Goal: Information Seeking & Learning: Learn about a topic

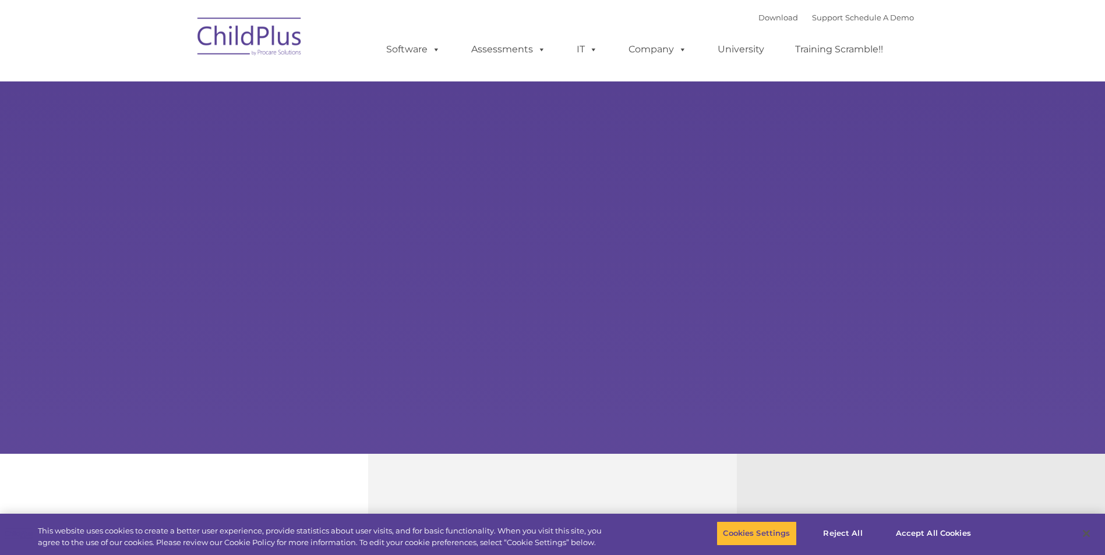
select select "MEDIUM"
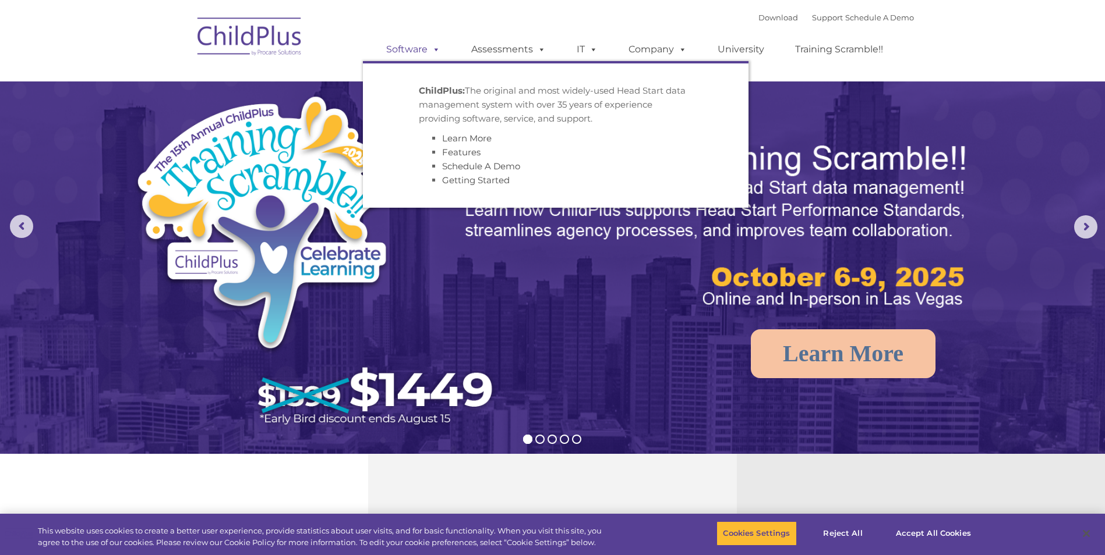
click at [413, 51] on link "Software" at bounding box center [412, 49] width 77 height 23
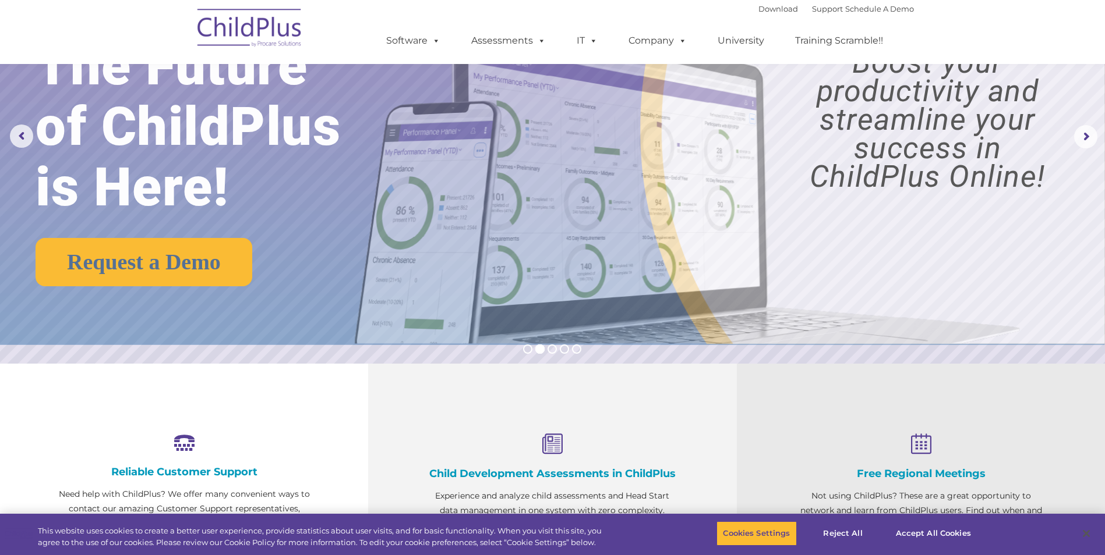
scroll to position [172, 0]
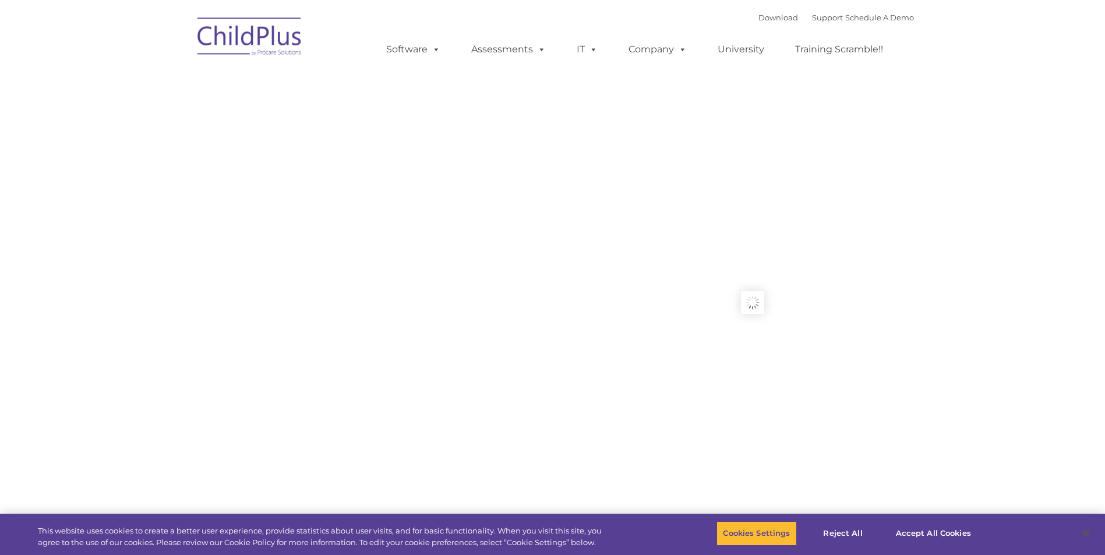
type input ""
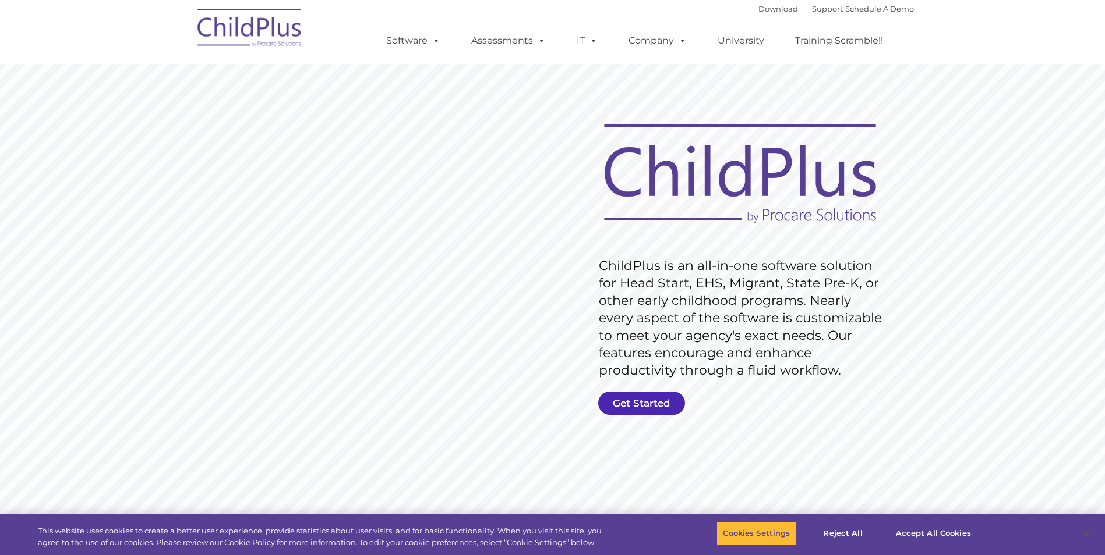
click at [640, 408] on link "Get Started" at bounding box center [641, 403] width 87 height 23
click at [646, 405] on link "Get Started" at bounding box center [641, 403] width 87 height 23
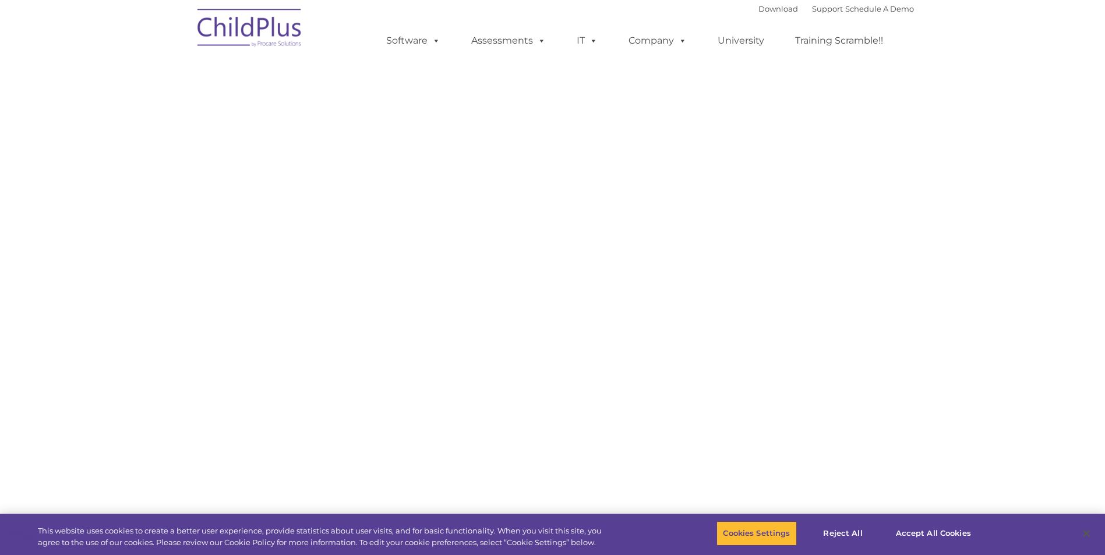
select select "MEDIUM"
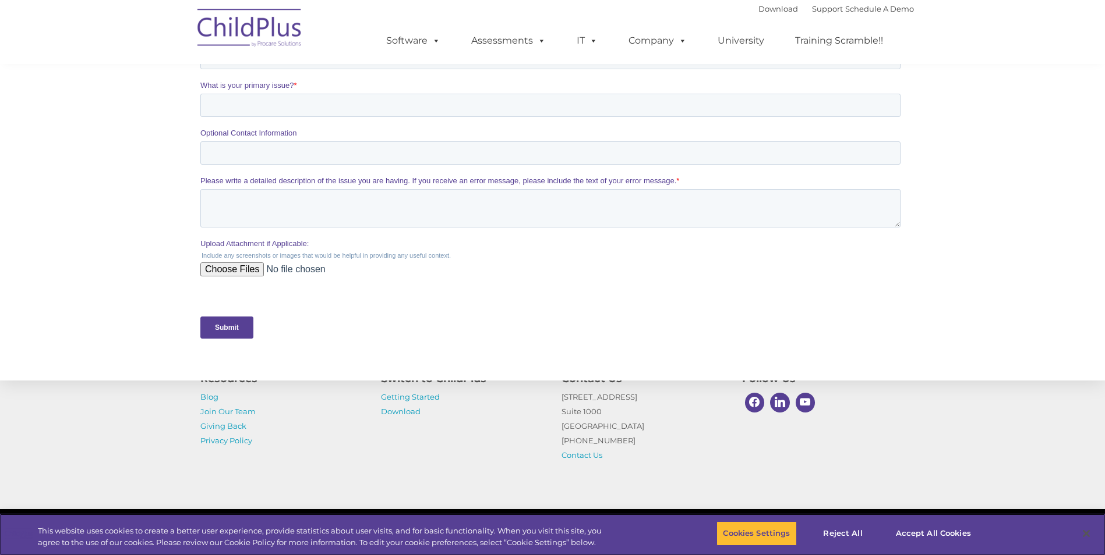
scroll to position [454, 0]
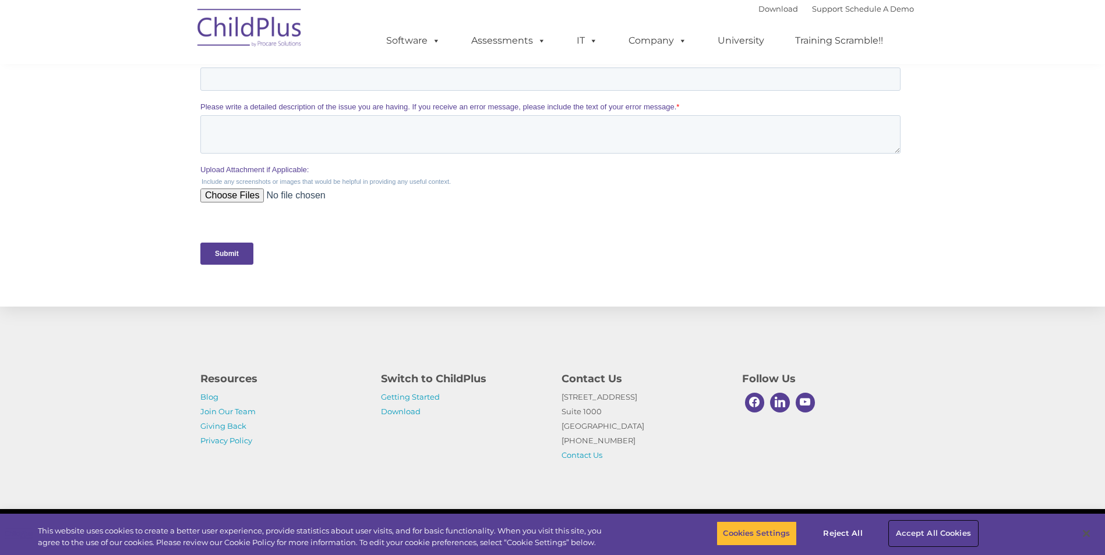
click at [922, 536] on button "Accept All Cookies" at bounding box center [933, 534] width 88 height 24
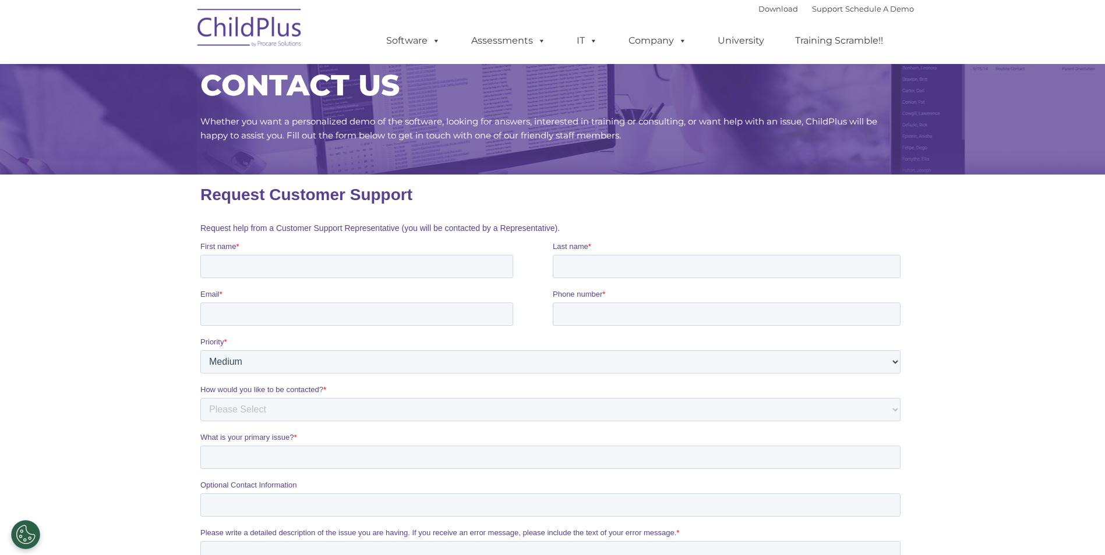
scroll to position [0, 0]
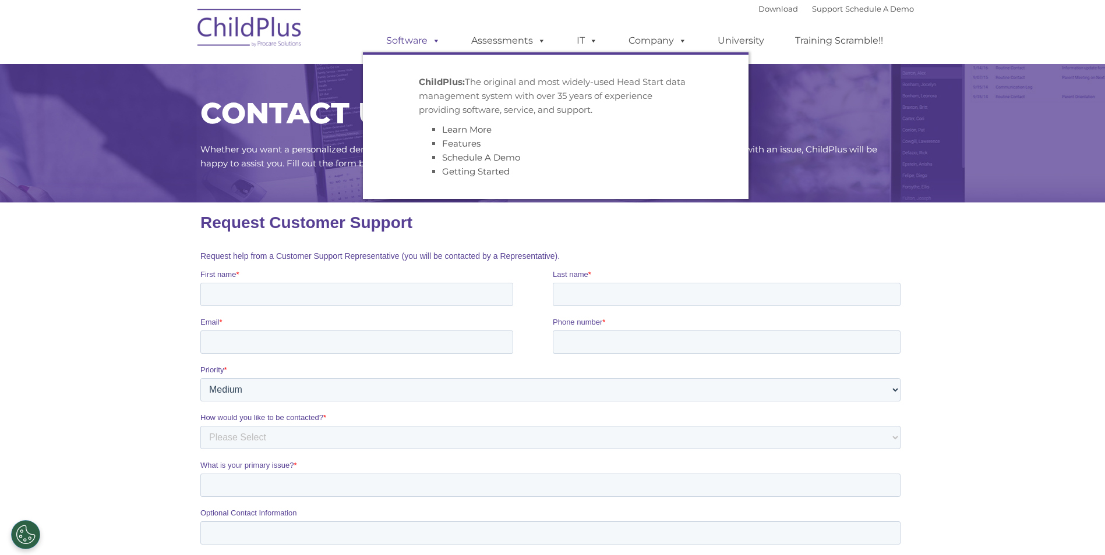
click at [428, 43] on span at bounding box center [433, 40] width 13 height 11
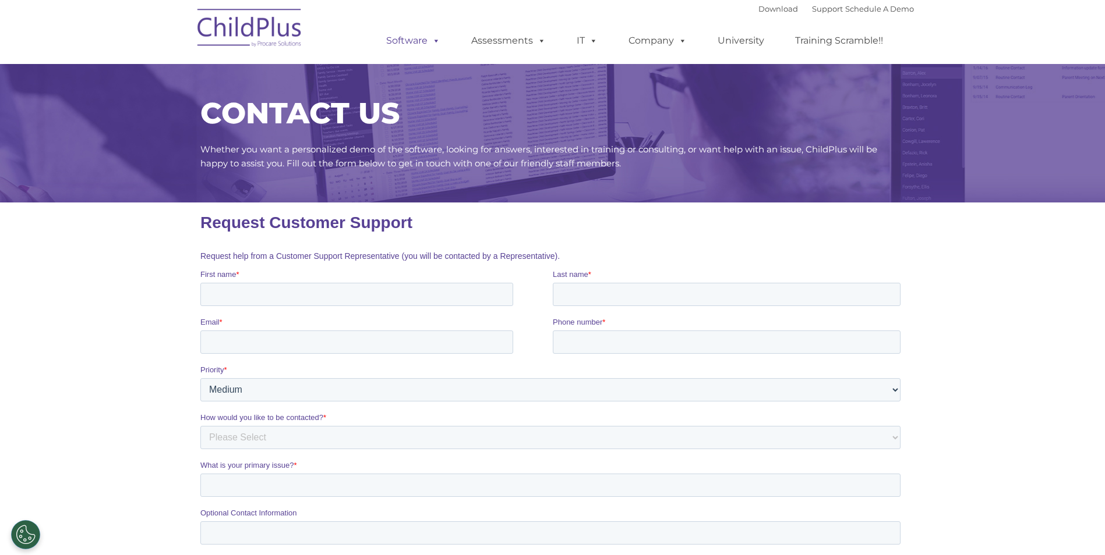
click at [430, 37] on span at bounding box center [433, 40] width 13 height 11
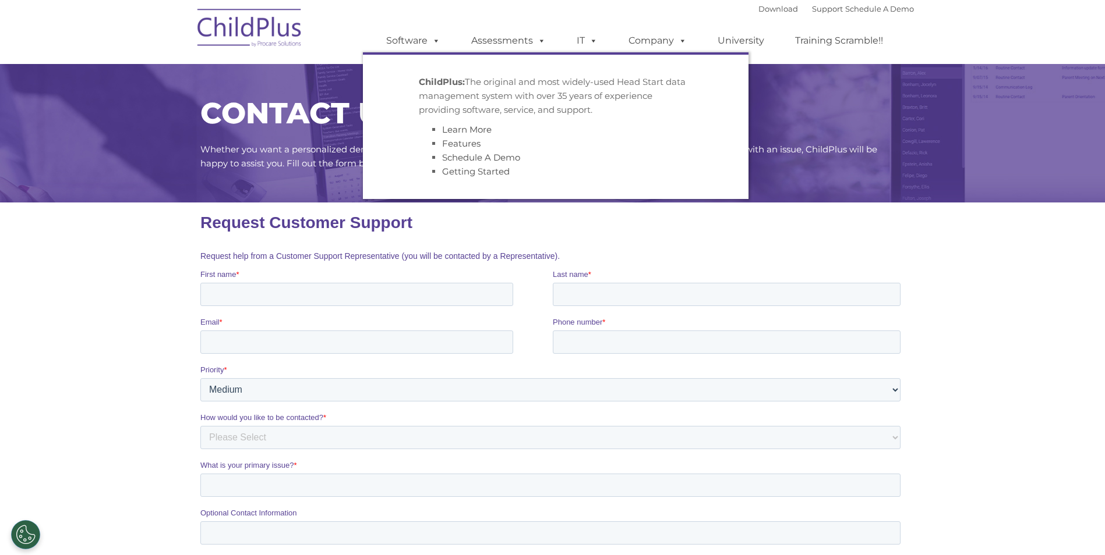
click at [448, 84] on strong "ChildPlus:" at bounding box center [442, 81] width 46 height 11
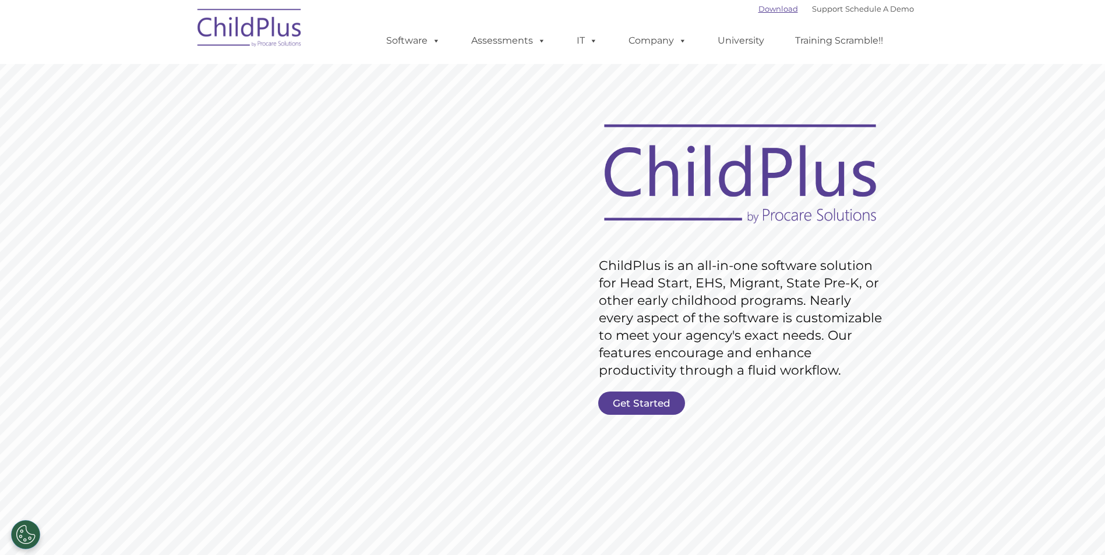
click at [772, 10] on link "Download" at bounding box center [778, 8] width 40 height 9
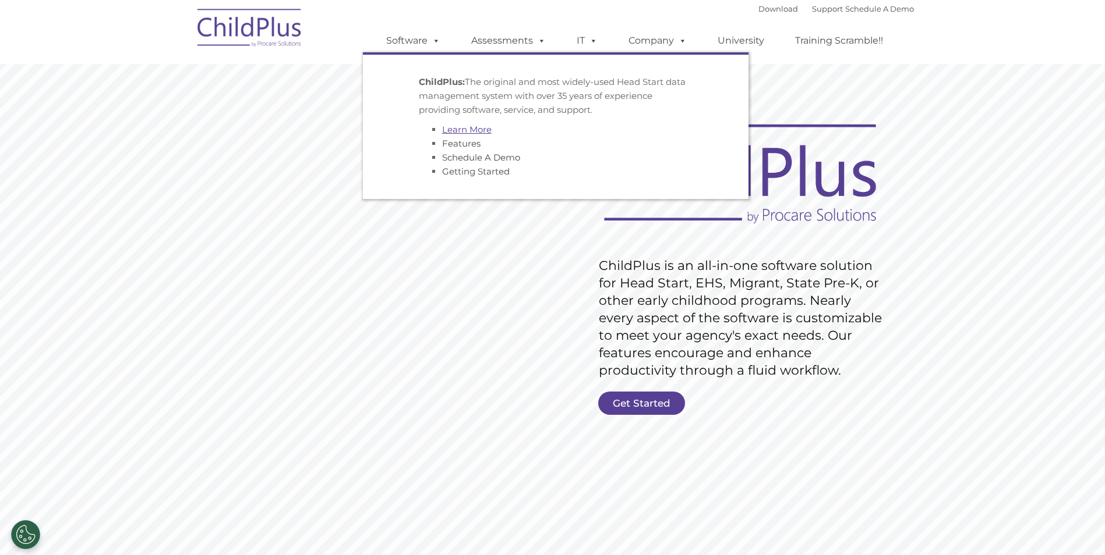
click at [466, 126] on link "Learn More" at bounding box center [466, 129] width 49 height 11
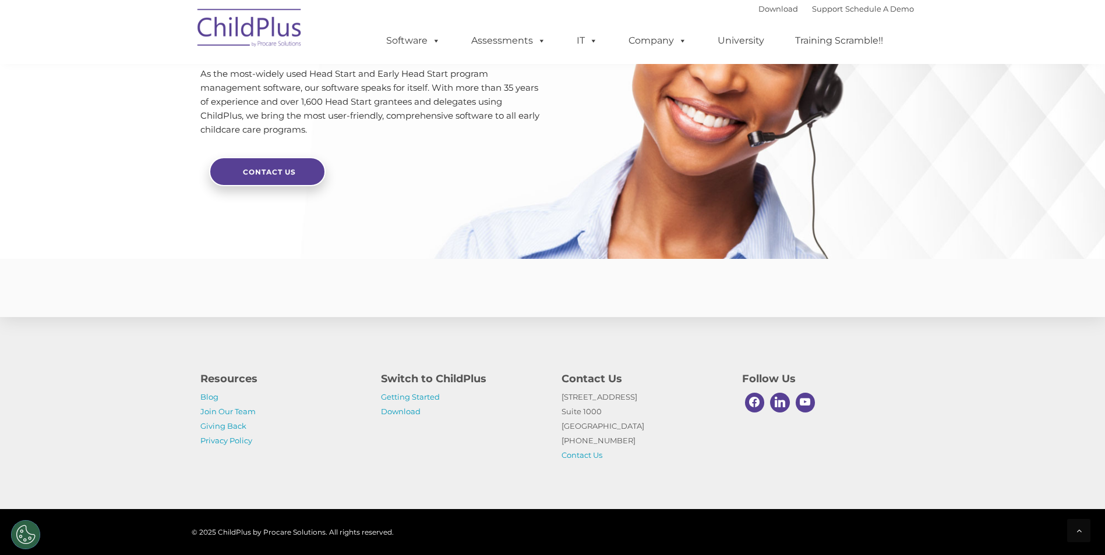
scroll to position [2741, 0]
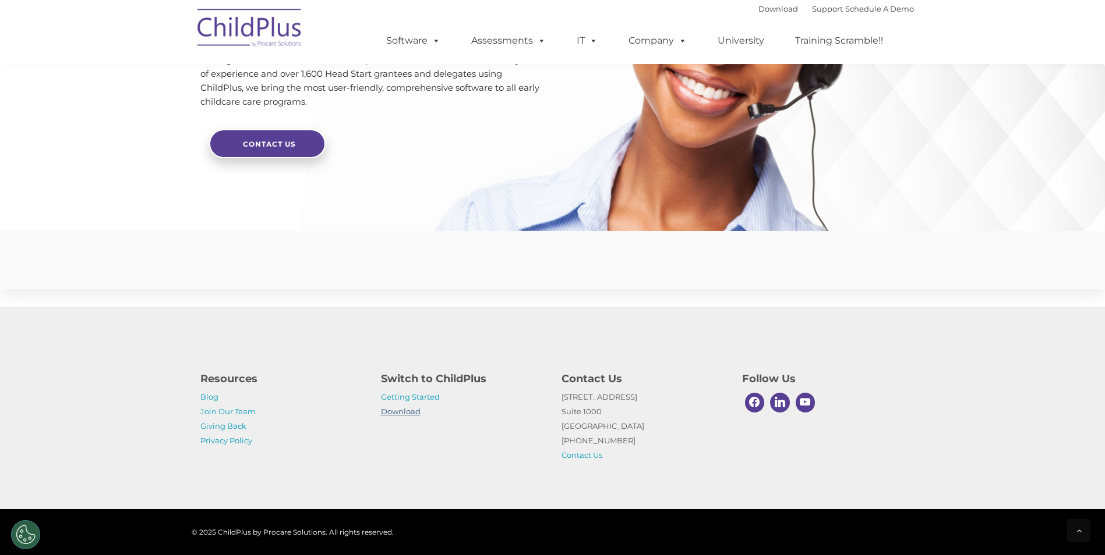
click at [405, 410] on link "Download" at bounding box center [401, 411] width 40 height 9
